Goal: Task Accomplishment & Management: Use online tool/utility

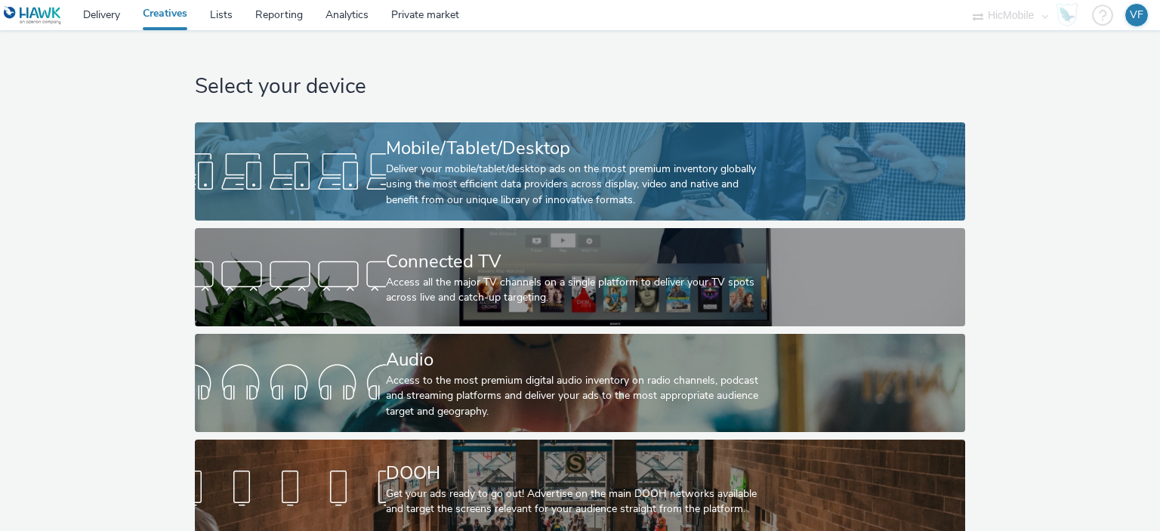
click at [677, 205] on div "Deliver your mobile/tablet/desktop ads on the most premium inventory globally u…" at bounding box center [577, 185] width 382 height 46
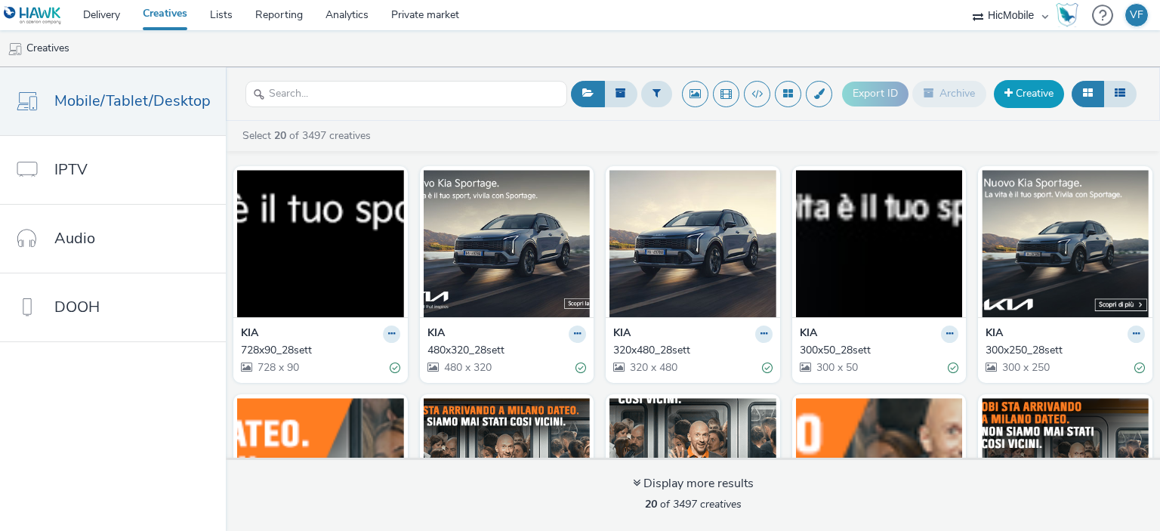
click at [1002, 93] on link "Creative" at bounding box center [1029, 93] width 70 height 27
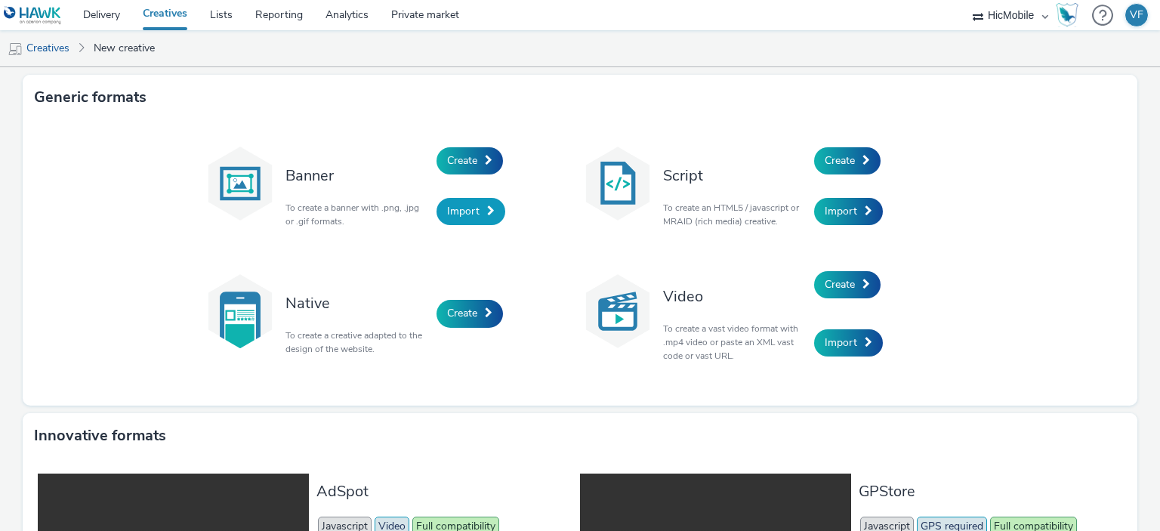
click at [457, 208] on span "Import" at bounding box center [463, 211] width 32 height 14
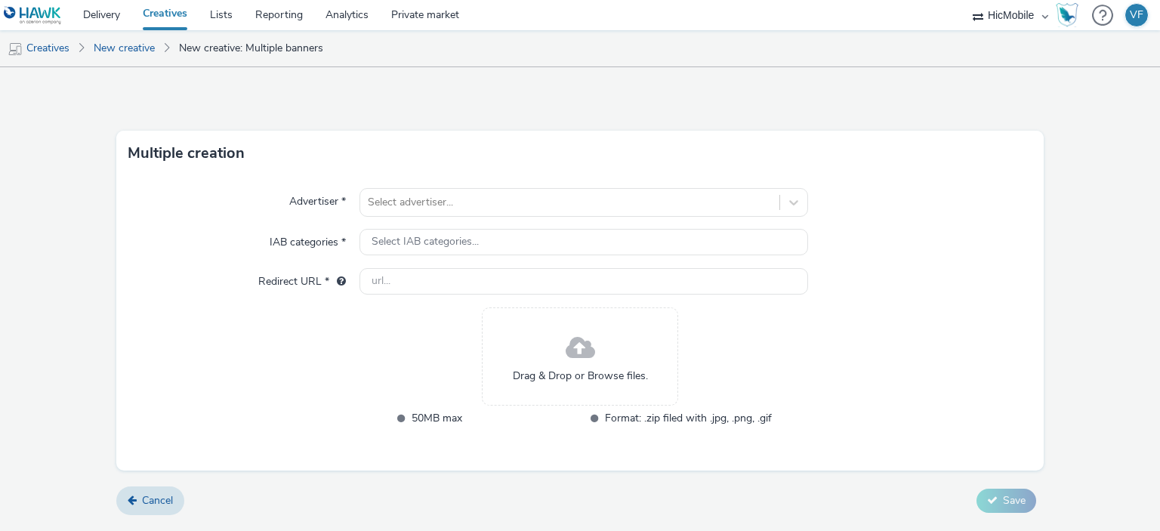
click at [457, 208] on div at bounding box center [569, 202] width 403 height 18
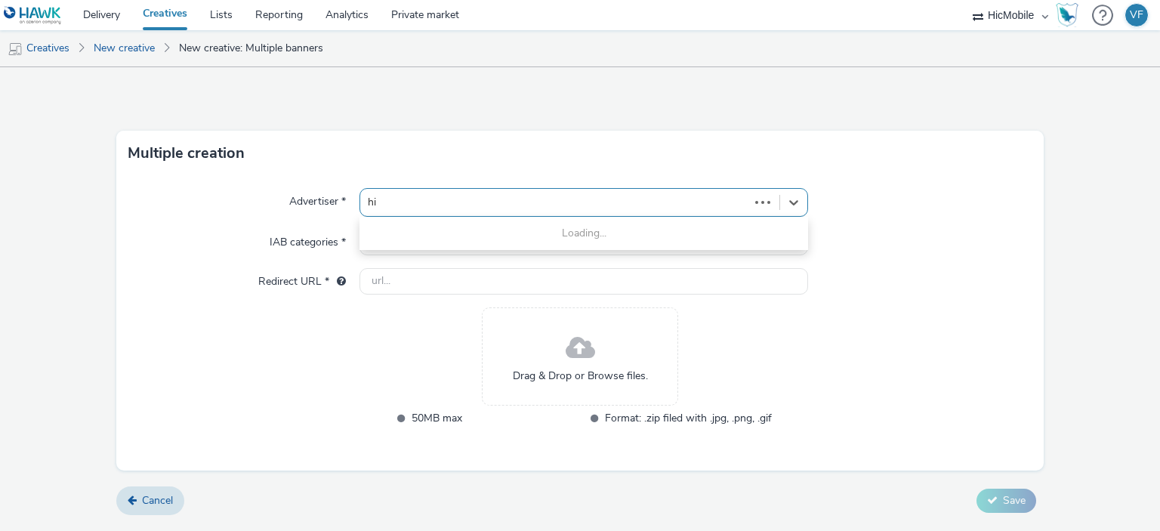
type input "hic"
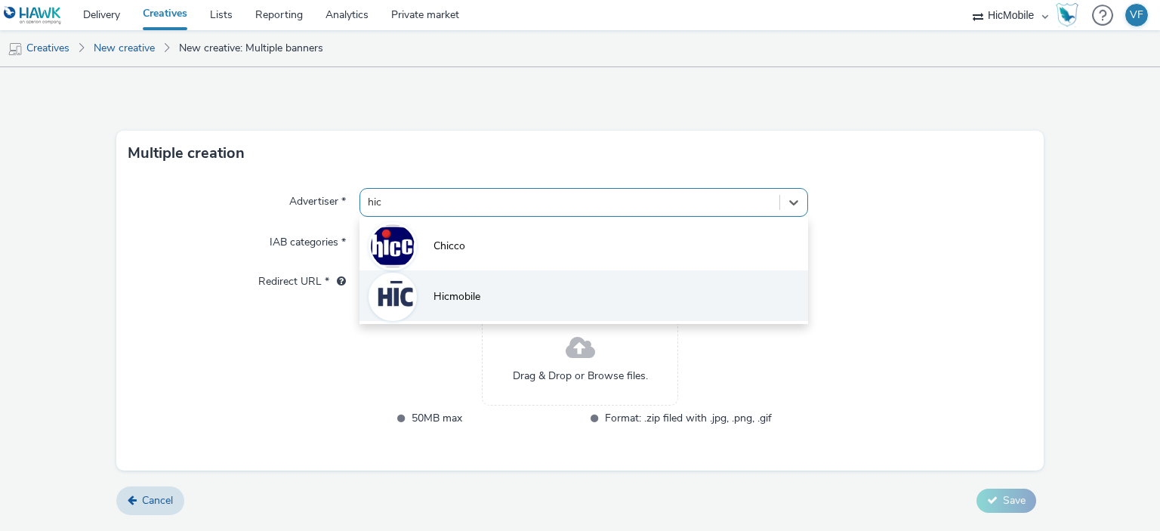
click at [503, 289] on li "Hicmobile" at bounding box center [584, 295] width 448 height 51
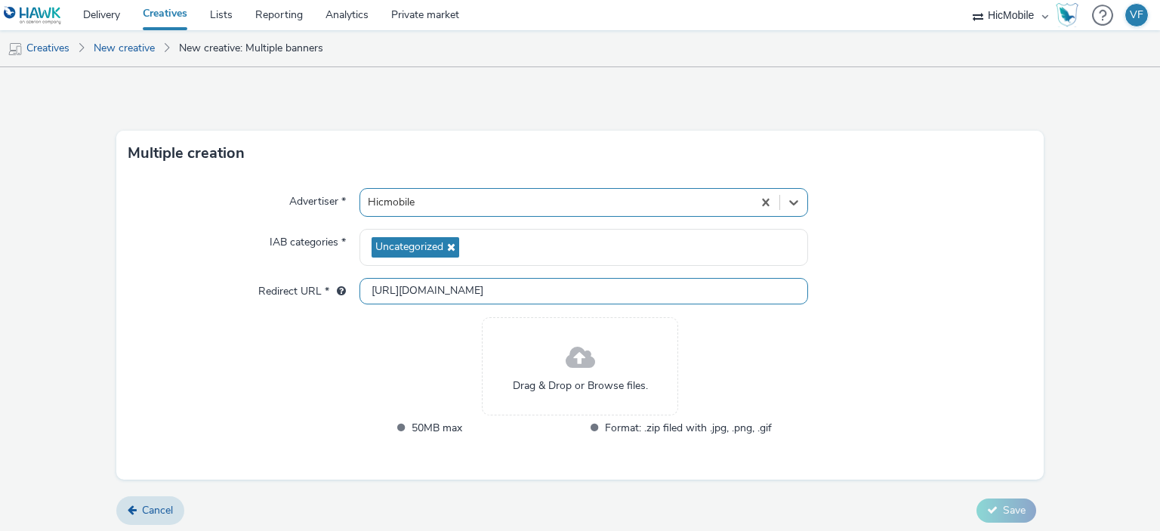
click at [486, 295] on input "[URL][DOMAIN_NAME]" at bounding box center [584, 291] width 448 height 26
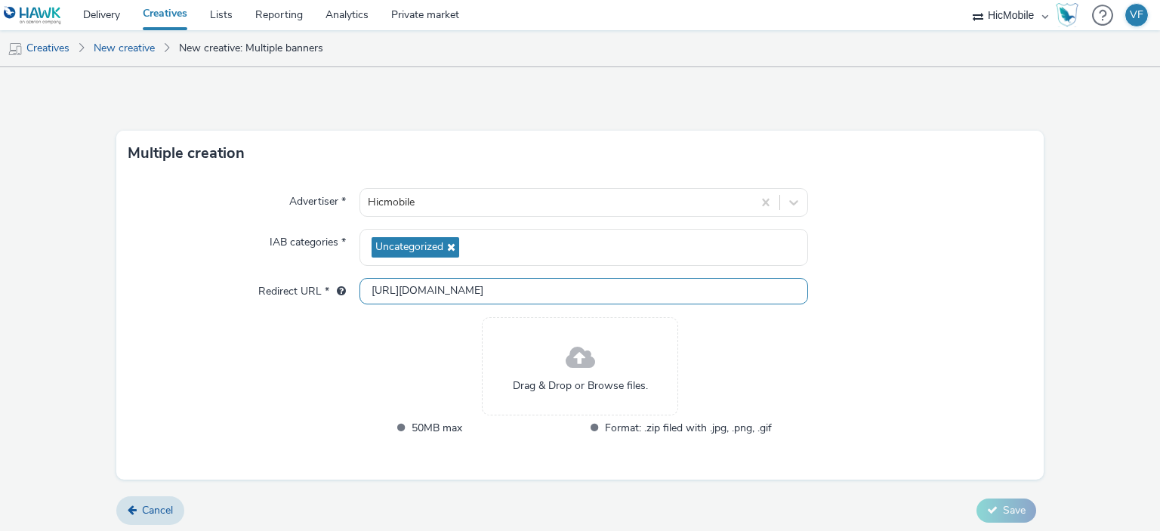
click at [486, 295] on input "[URL][DOMAIN_NAME]" at bounding box center [584, 291] width 448 height 26
paste input "s://[DOMAIN_NAME][URL]"
type input "[URL][DOMAIN_NAME]"
click at [372, 353] on div "Advertiser * Hicmobile IAB categories * Uncategorized Redirect URL * [URL][DOMA…" at bounding box center [580, 328] width 928 height 304
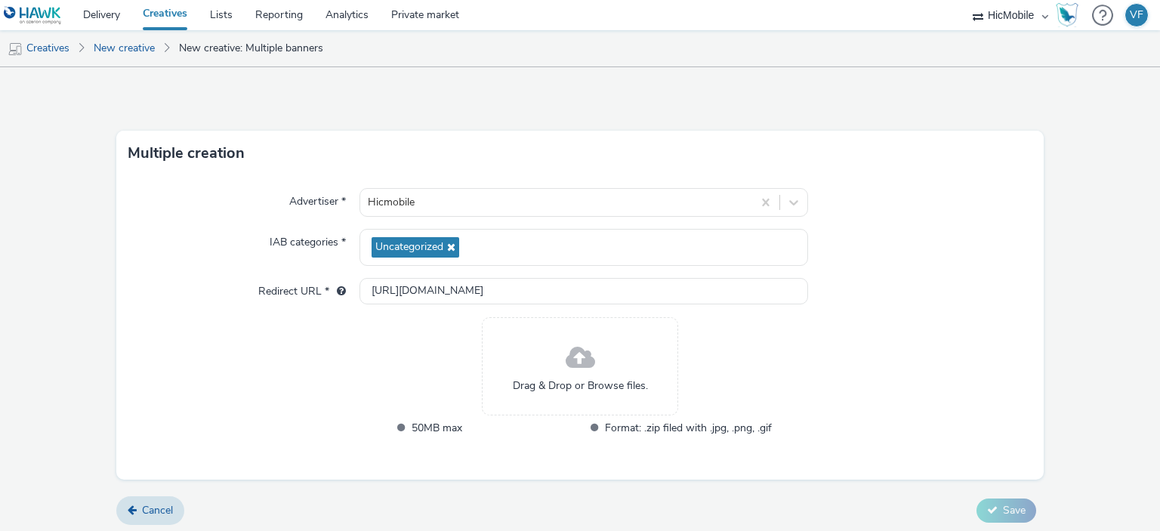
scroll to position [4, 0]
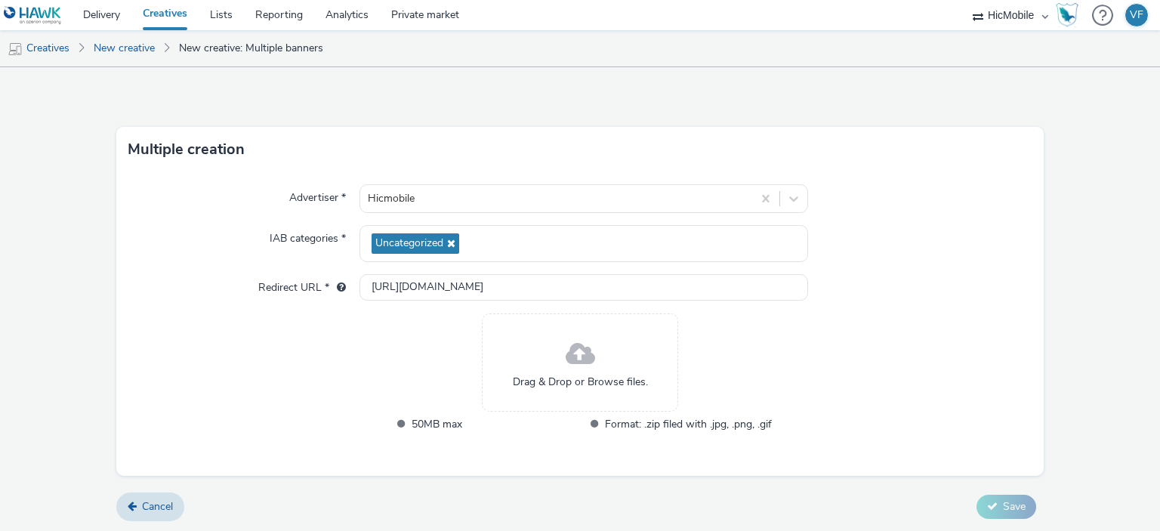
click at [631, 352] on div "Drag & Drop or Browse files." at bounding box center [580, 362] width 196 height 98
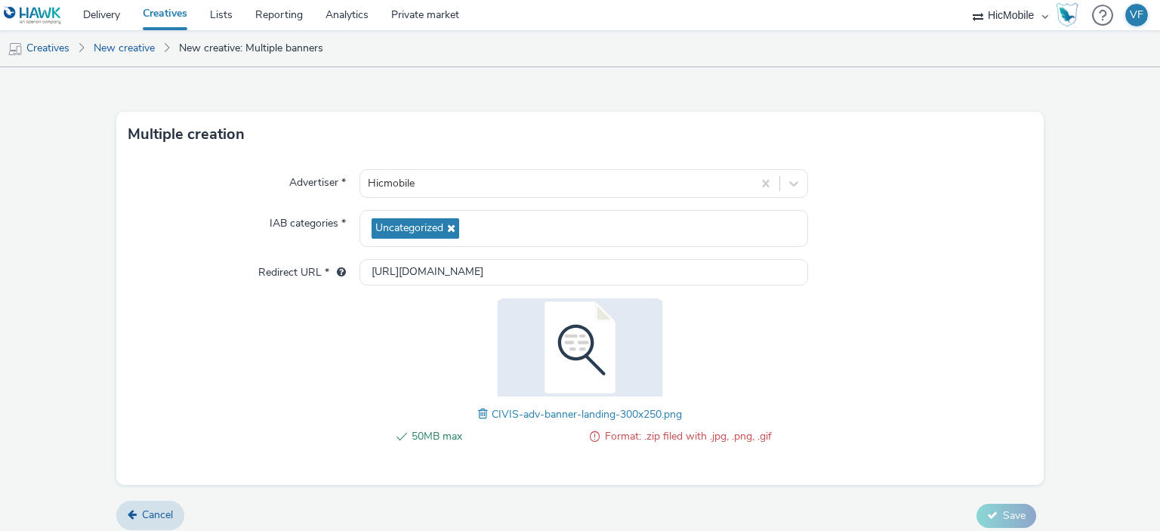
scroll to position [27, 0]
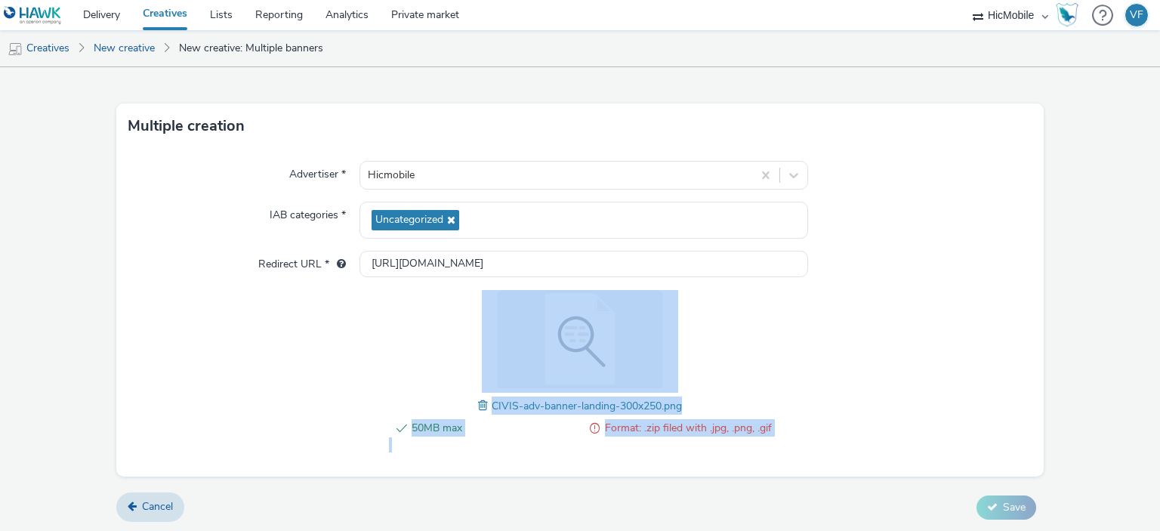
drag, startPoint x: 691, startPoint y: 402, endPoint x: 444, endPoint y: 377, distance: 248.3
click at [444, 377] on div "50MB max Format: .zip filed with .jpg, .png, .gif CIVIS-adv-banner-landing-300x…" at bounding box center [580, 371] width 383 height 162
click at [478, 399] on span at bounding box center [485, 405] width 14 height 17
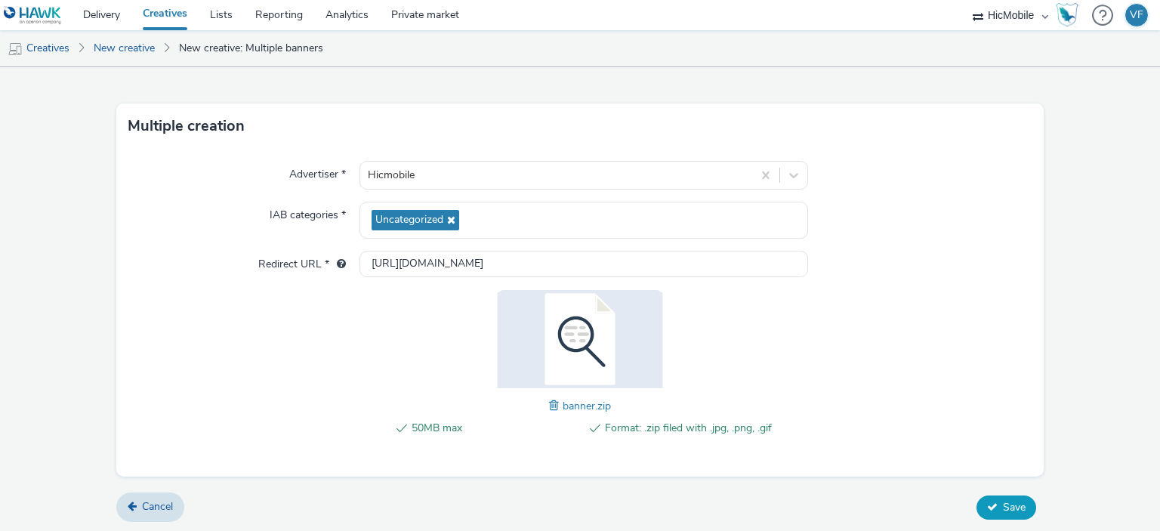
click at [987, 502] on icon at bounding box center [992, 507] width 11 height 11
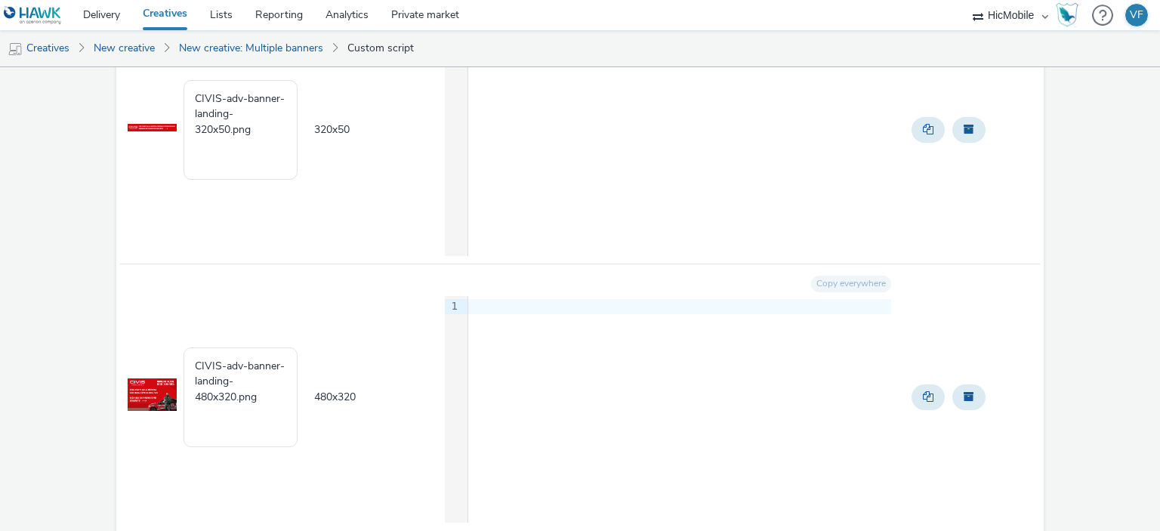
scroll to position [1108, 0]
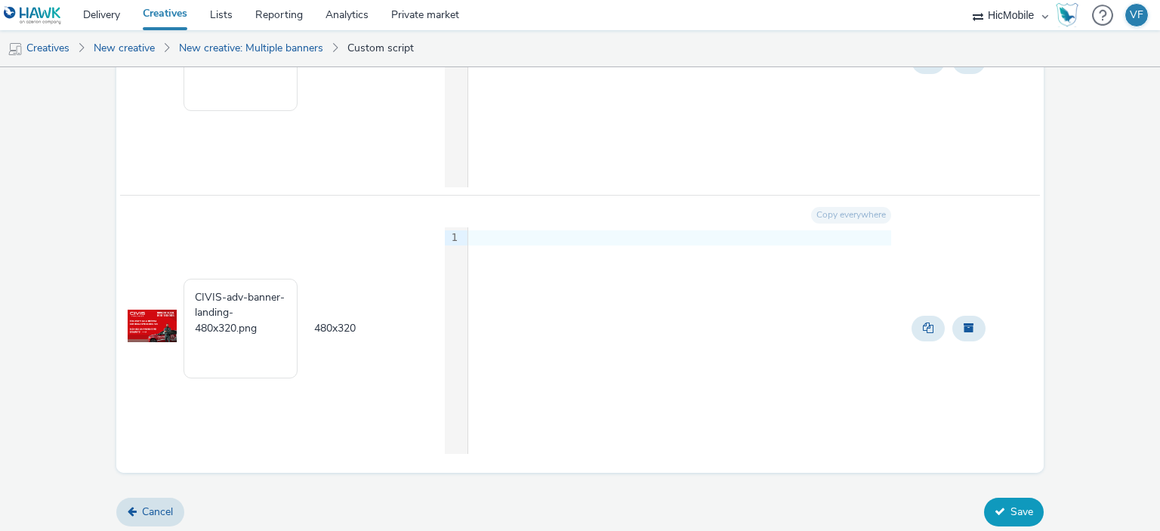
click at [984, 513] on button "Save" at bounding box center [1014, 512] width 60 height 29
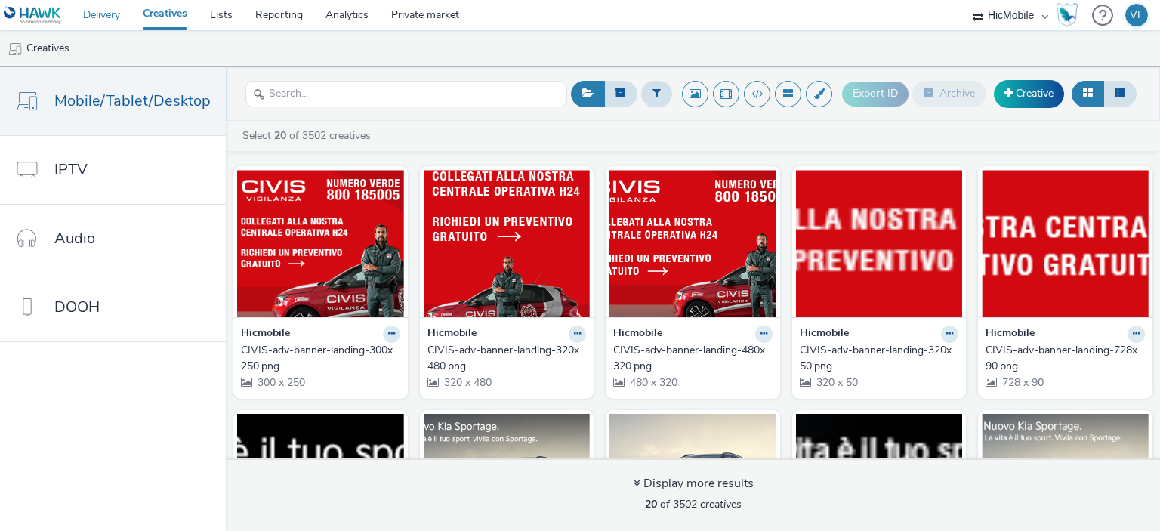
click at [118, 17] on link "Delivery" at bounding box center [102, 15] width 60 height 30
